Goal: Information Seeking & Learning: Find specific fact

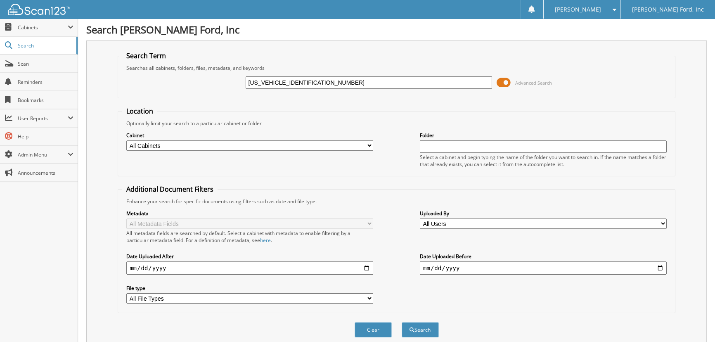
type input "[US_VEHICLE_IDENTIFICATION_NUMBER]"
click at [402, 322] on button "Search" at bounding box center [420, 329] width 37 height 15
click at [353, 81] on input "[US_VEHICLE_IDENTIFICATION_NUMBER]" at bounding box center [369, 82] width 247 height 12
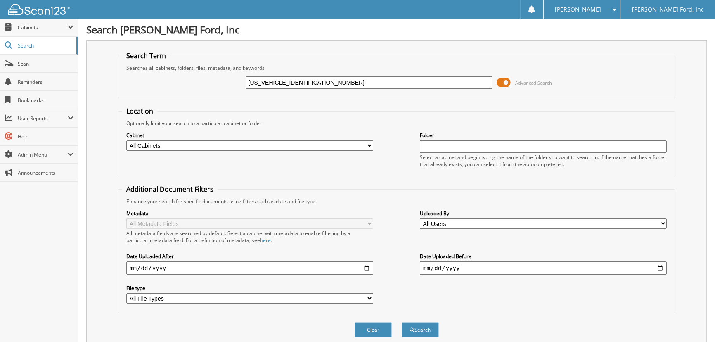
paste input "PC24478"
type input "PC24478"
click at [402, 322] on button "Search" at bounding box center [420, 329] width 37 height 15
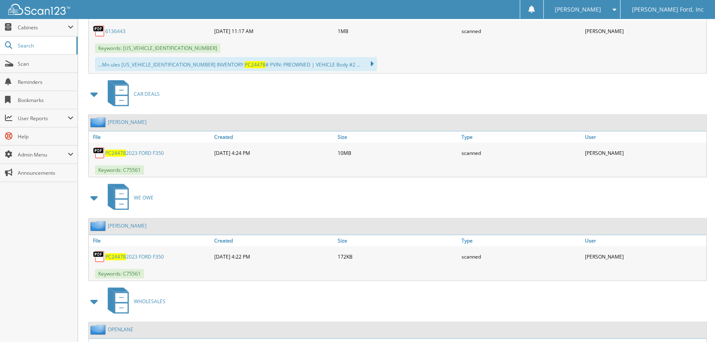
scroll to position [525, 0]
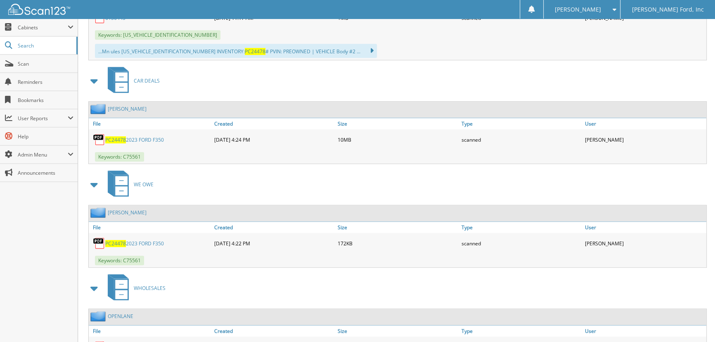
click at [145, 136] on link "PC24478 2023 FORD F350" at bounding box center [134, 139] width 59 height 7
